Goal: Find specific page/section: Find specific page/section

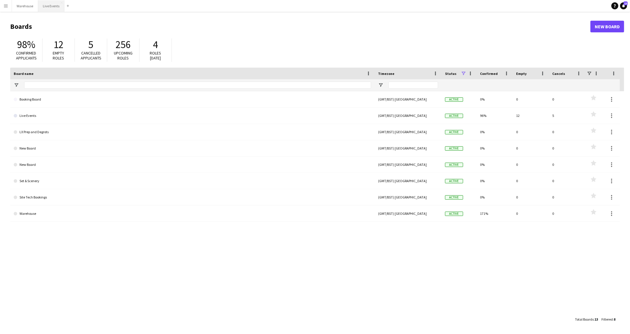
click at [43, 6] on button "Live Events Close" at bounding box center [51, 5] width 26 height 11
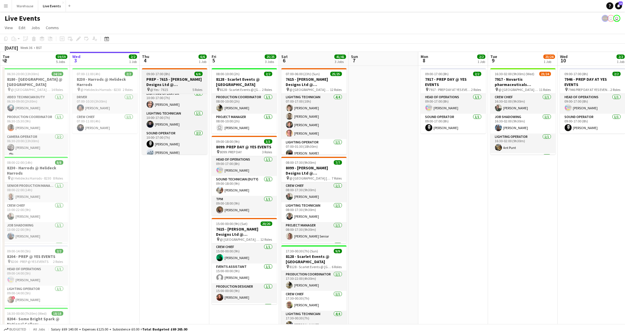
scroll to position [47, 0]
